Goal: Task Accomplishment & Management: Complete application form

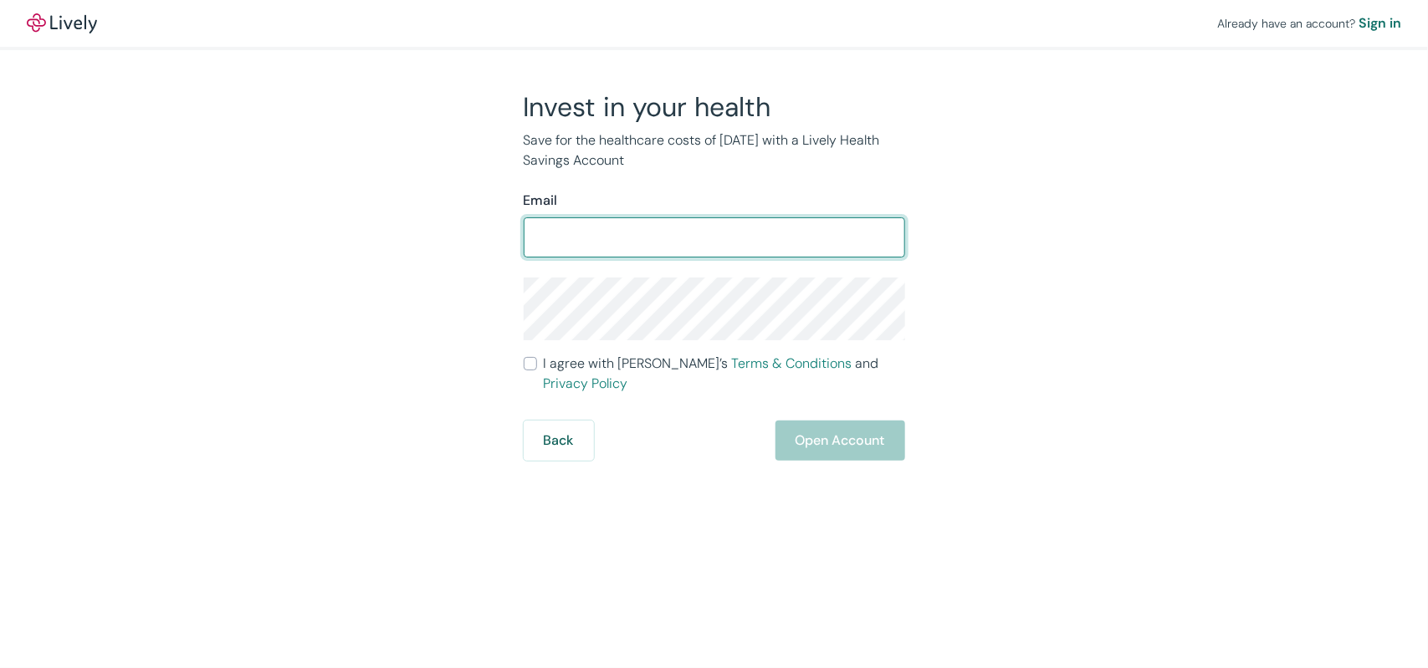
click at [572, 234] on input "Email" at bounding box center [714, 237] width 381 height 33
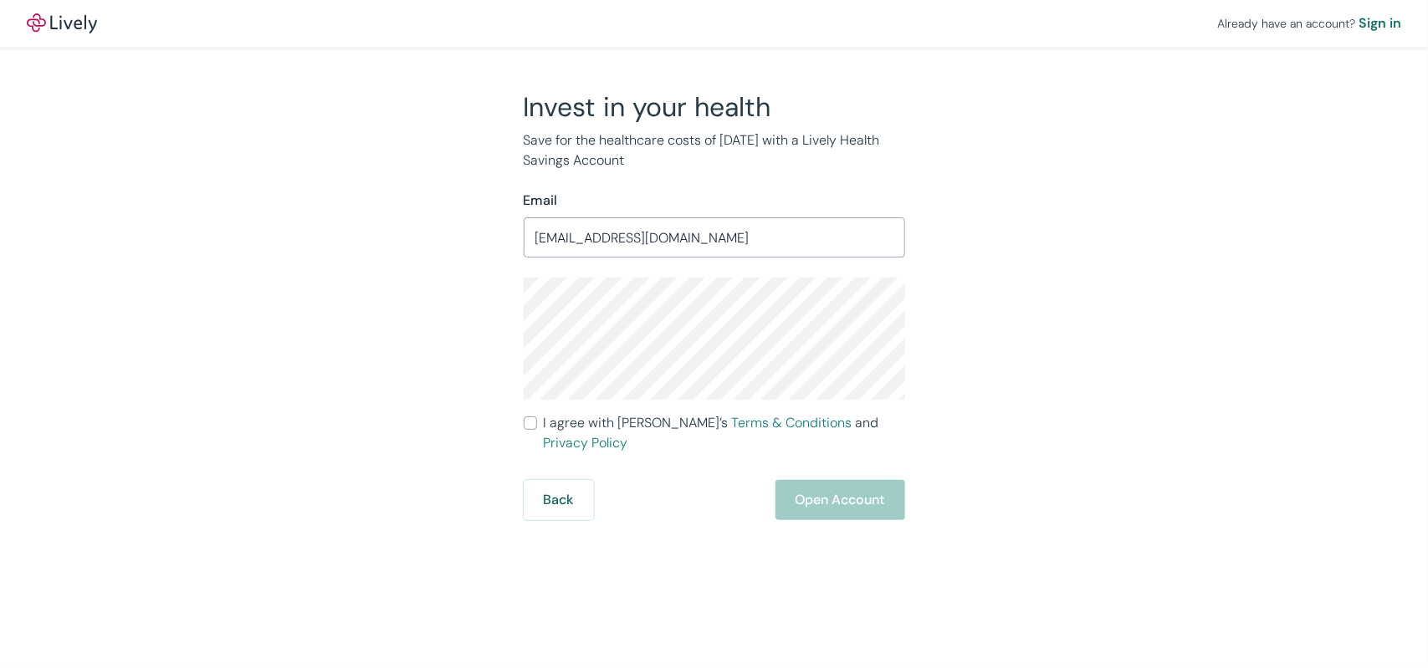
type input "[EMAIL_ADDRESS][DOMAIN_NAME]"
click at [531, 427] on input "I agree with Lively’s Terms & Conditions and Privacy Policy" at bounding box center [530, 423] width 13 height 13
checkbox input "true"
click at [827, 480] on button "Open Account" at bounding box center [840, 500] width 130 height 40
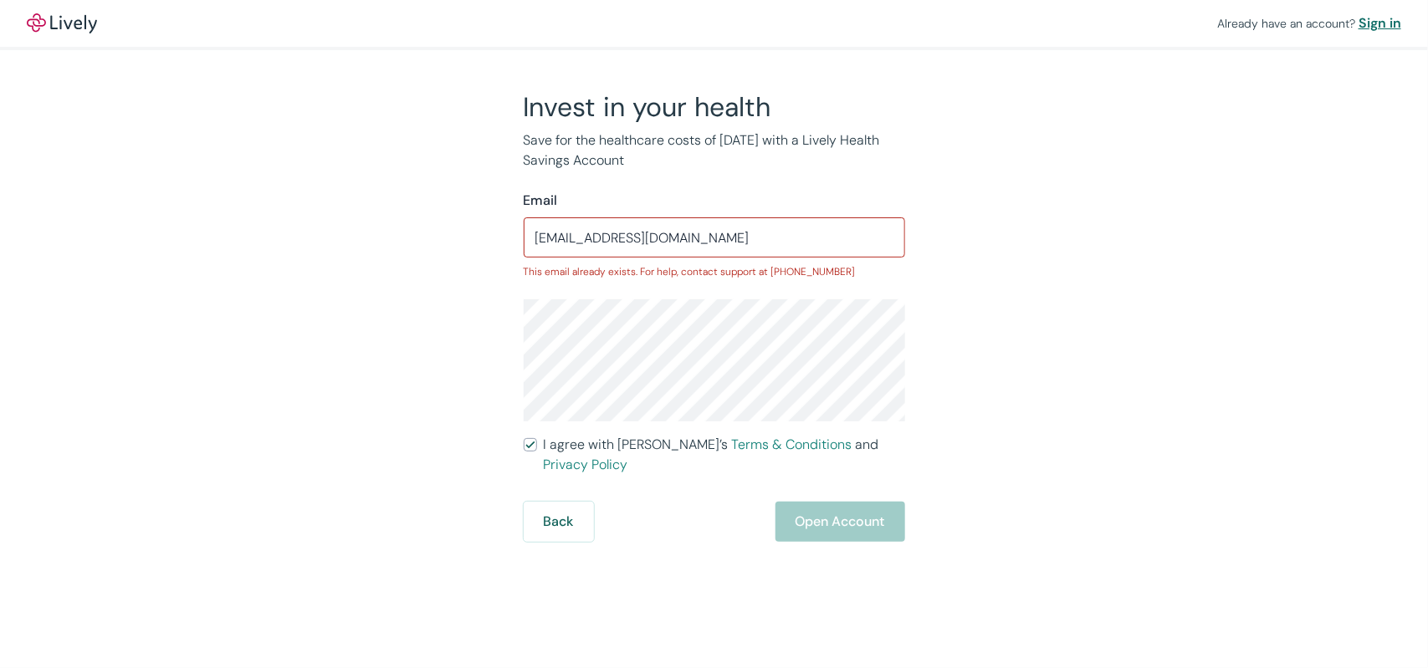
drag, startPoint x: 1383, startPoint y: 6, endPoint x: 1379, endPoint y: 16, distance: 10.9
click at [1381, 12] on div "Already have an account? Sign in" at bounding box center [714, 23] width 1428 height 47
click at [1378, 17] on div "Sign in" at bounding box center [1379, 23] width 43 height 20
